Goal: Task Accomplishment & Management: Manage account settings

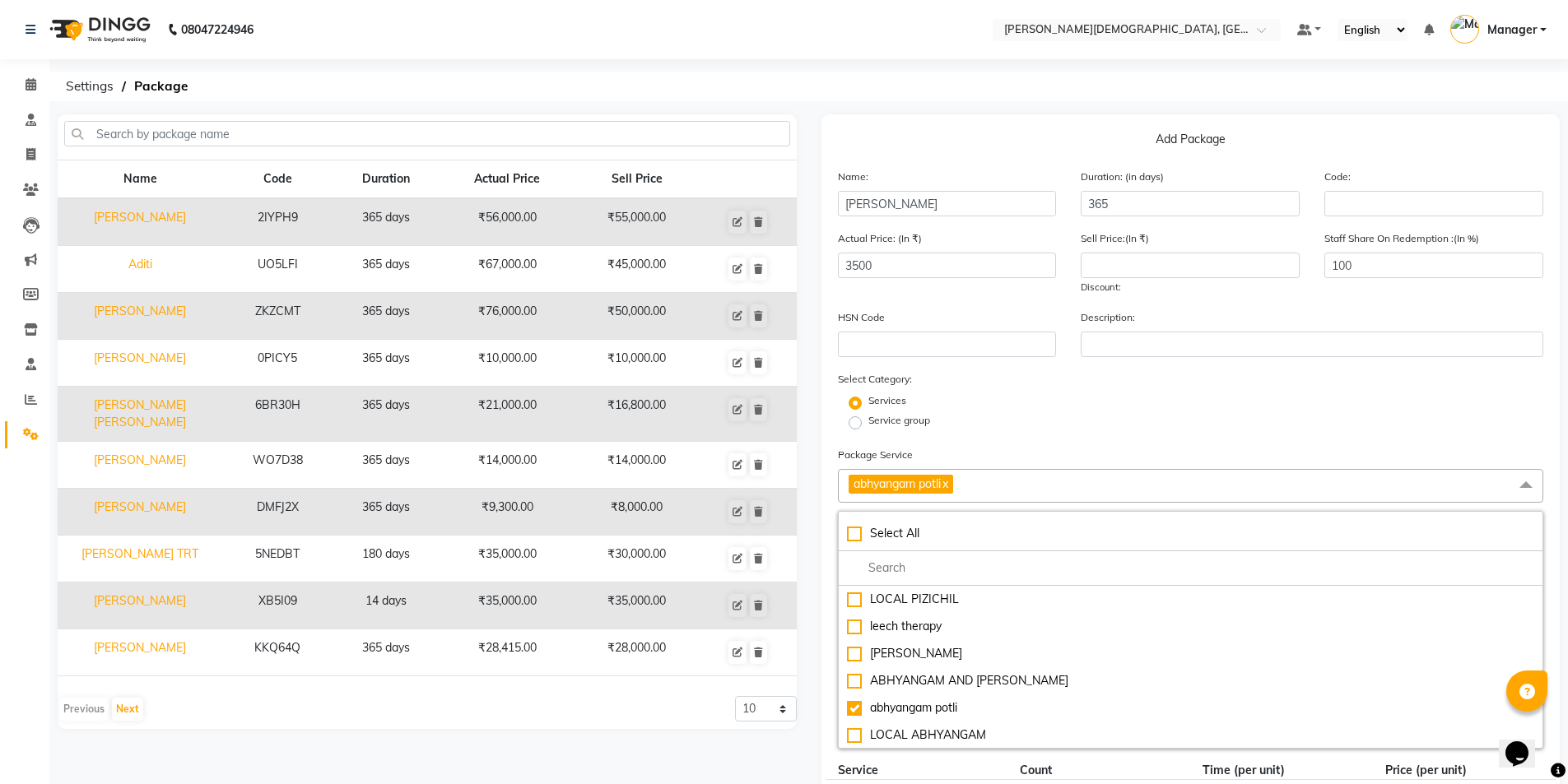
click at [948, 489] on link "x" at bounding box center [944, 484] width 8 height 15
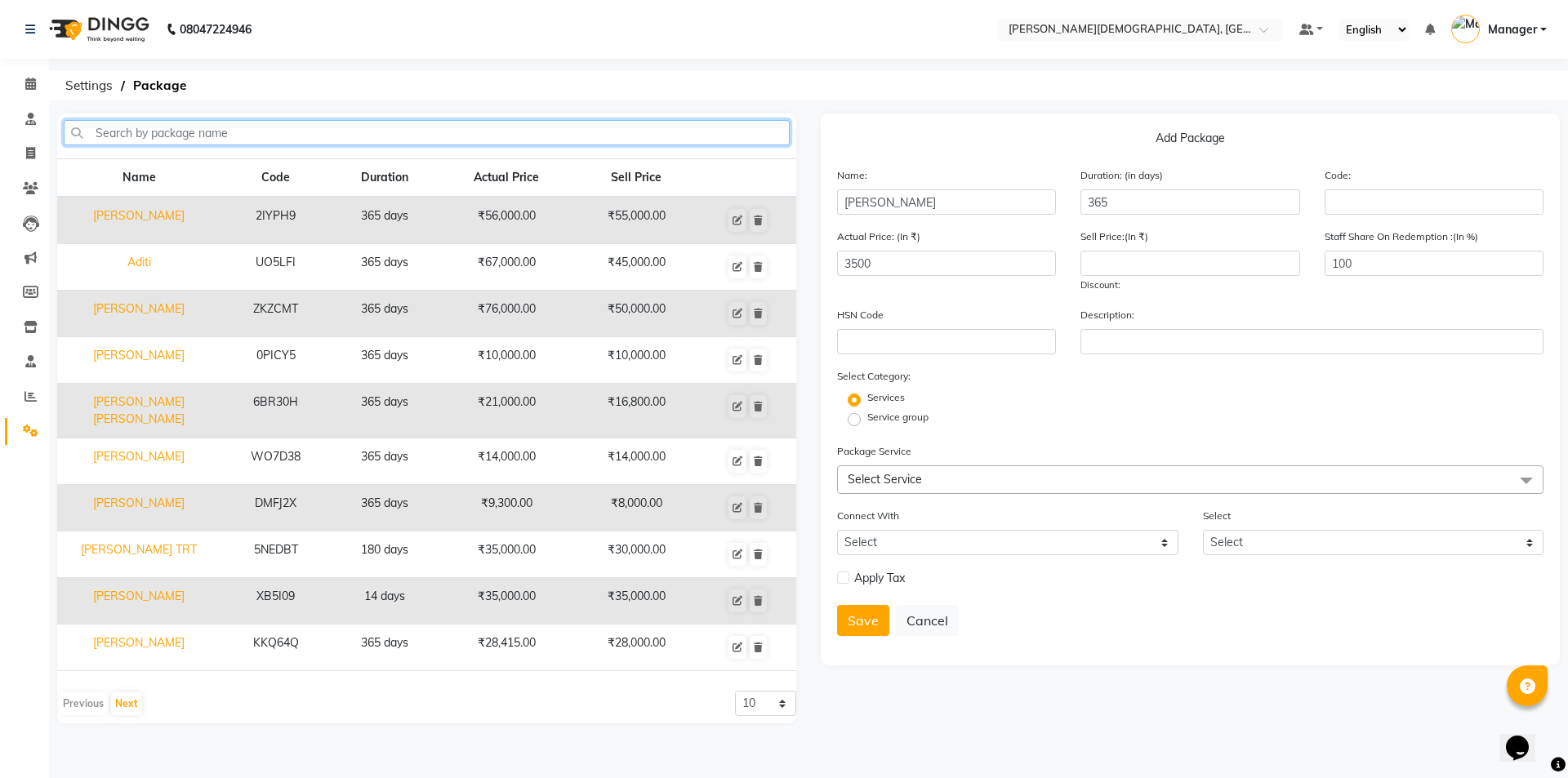
click at [464, 131] on input "text" at bounding box center [427, 133] width 726 height 25
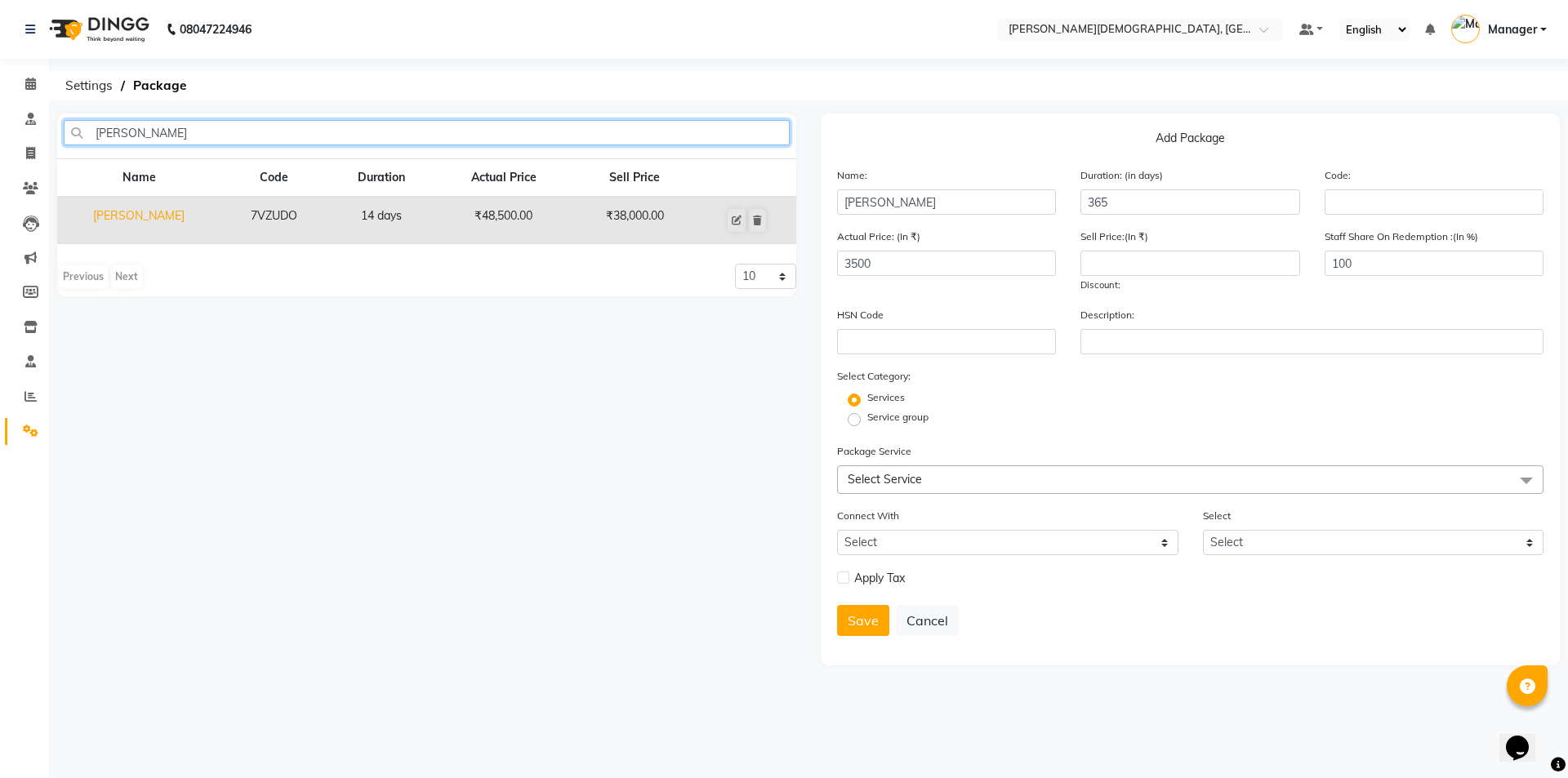
type input "[PERSON_NAME]"
click at [158, 213] on td "[PERSON_NAME]" at bounding box center [139, 221] width 163 height 47
type input "[PERSON_NAME]"
type input "14"
type input "7VZUDO"
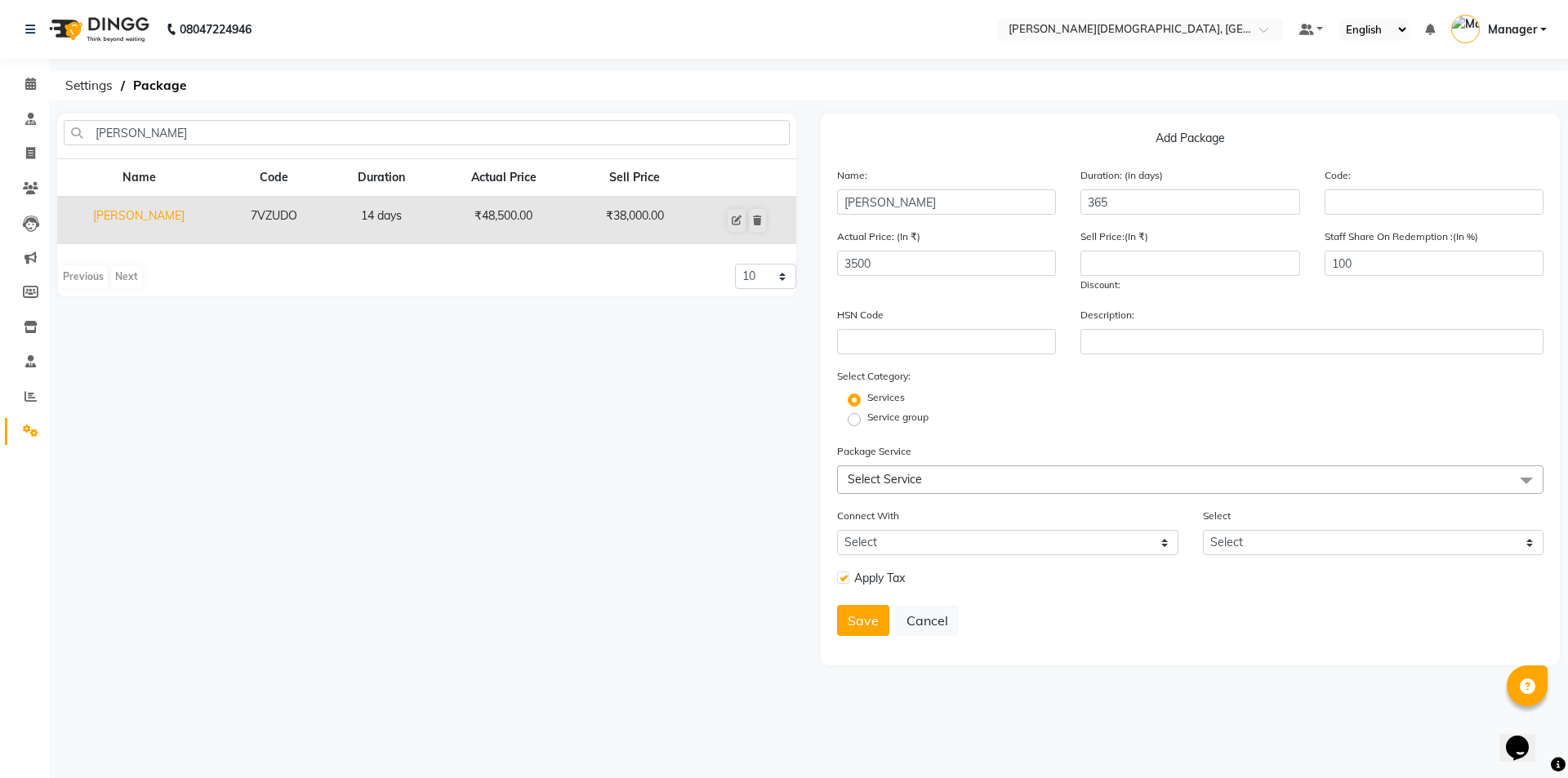
type input "48500"
type input "38000"
checkbox input "true"
